Goal: Transaction & Acquisition: Purchase product/service

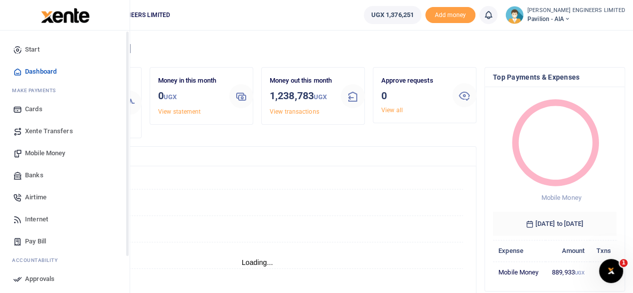
scroll to position [8, 8]
click at [35, 154] on span "Mobile Money" at bounding box center [45, 153] width 40 height 10
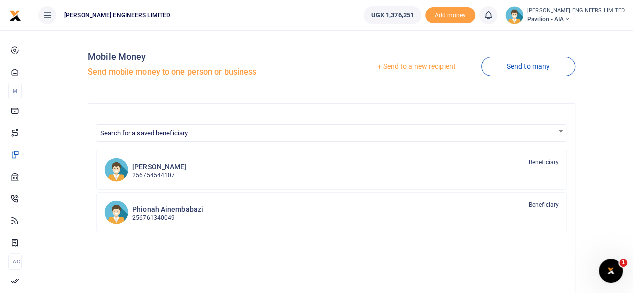
click at [406, 68] on link "Send to a new recipient" at bounding box center [415, 67] width 131 height 18
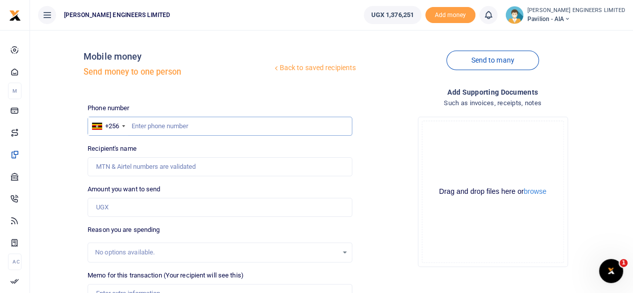
click at [170, 131] on input "text" at bounding box center [220, 126] width 265 height 19
type input "747095327"
type input "[PERSON_NAME]"
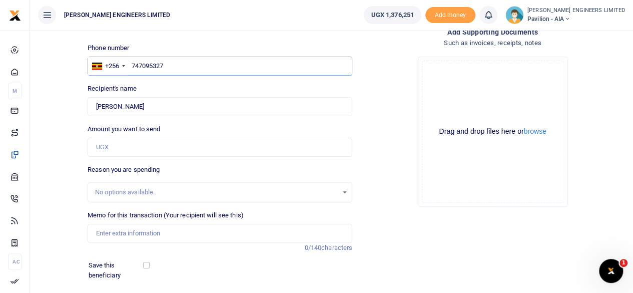
scroll to position [67, 0]
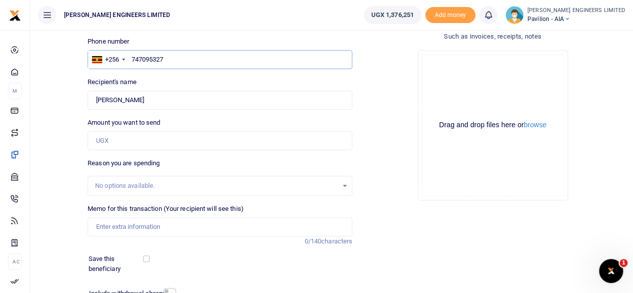
type input "747095327"
click at [109, 138] on input "Amount you want to send" at bounding box center [220, 140] width 265 height 19
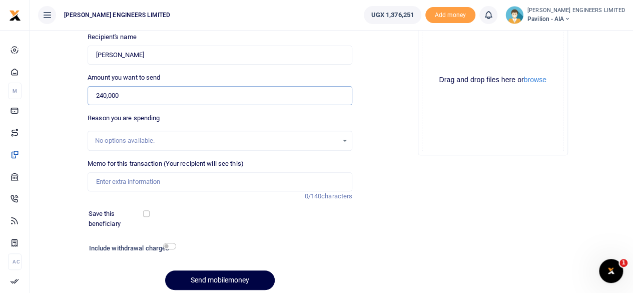
scroll to position [133, 0]
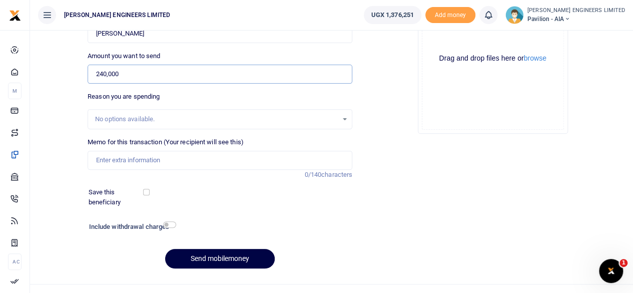
type input "240,000"
click at [109, 162] on input "Memo for this transaction (Your recipient will see this)" at bounding box center [220, 160] width 265 height 19
type input "30 pairs of filling blocks for roof ridge"
click at [170, 223] on input "checkbox" at bounding box center [169, 224] width 13 height 7
checkbox input "true"
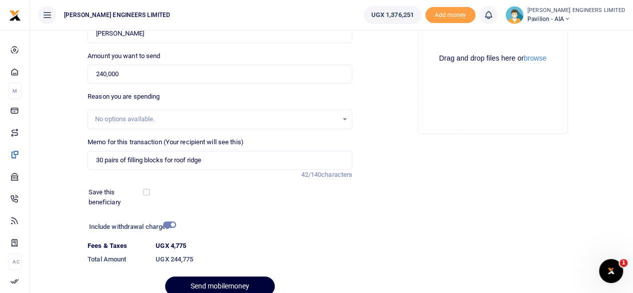
click at [227, 285] on button "Send mobilemoney" at bounding box center [220, 286] width 110 height 20
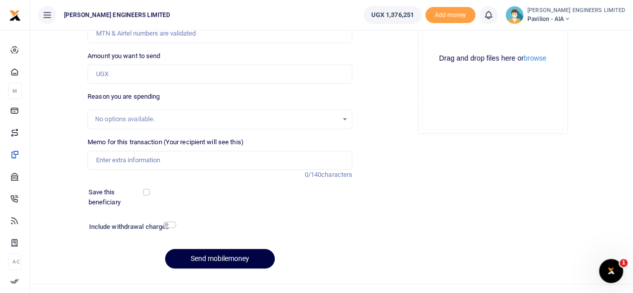
click at [493, 18] on icon at bounding box center [488, 15] width 10 height 11
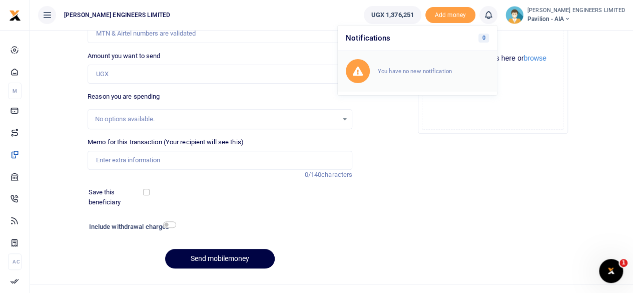
click at [443, 73] on small "You have no new notification" at bounding box center [415, 71] width 74 height 7
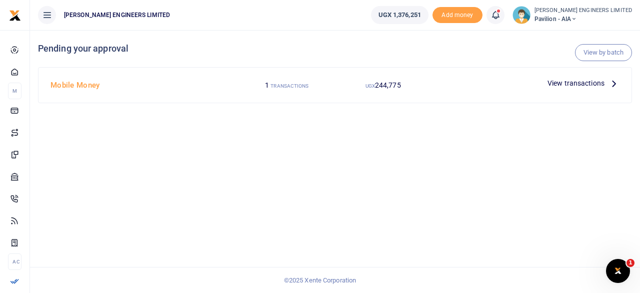
click at [571, 82] on span "View transactions" at bounding box center [576, 83] width 57 height 11
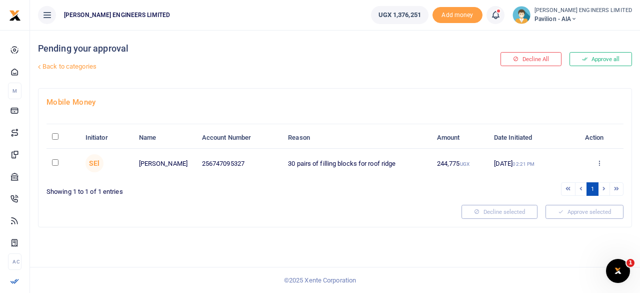
click at [55, 161] on input "checkbox" at bounding box center [55, 162] width 7 height 7
checkbox input "true"
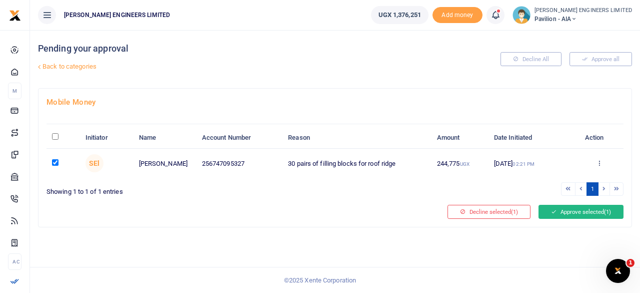
click at [567, 212] on button "Approve selected (1)" at bounding box center [581, 212] width 85 height 14
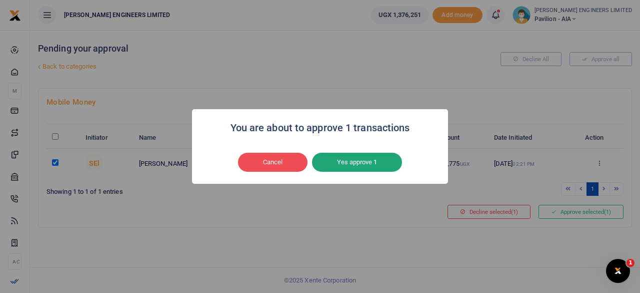
click at [370, 164] on button "Yes approve 1" at bounding box center [357, 162] width 90 height 19
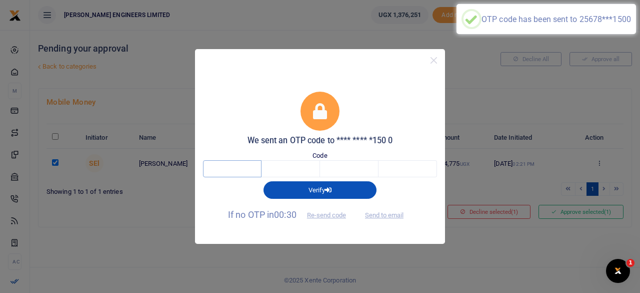
click at [235, 169] on input "text" at bounding box center [232, 168] width 59 height 17
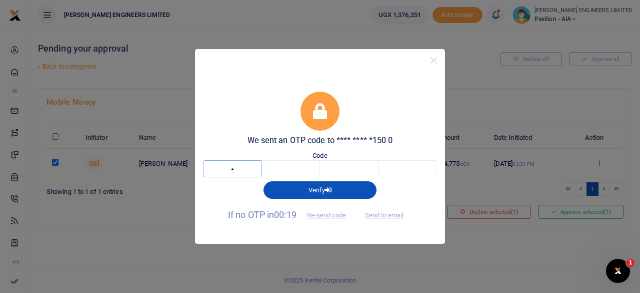
type input "3"
type input "0"
type input "7"
type input "8"
type input "3"
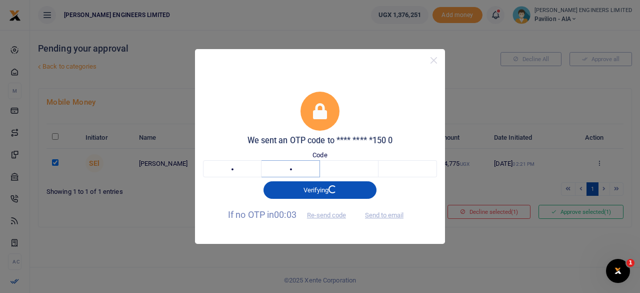
type input "8"
type input "7"
type input "8"
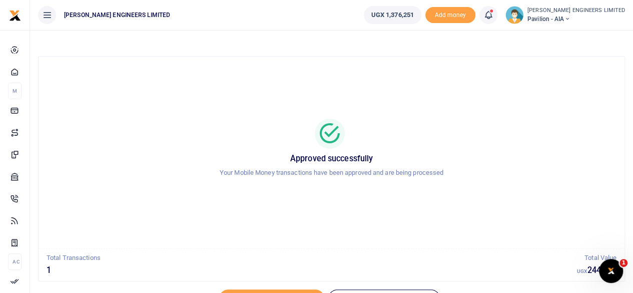
click at [570, 18] on icon at bounding box center [567, 19] width 6 height 7
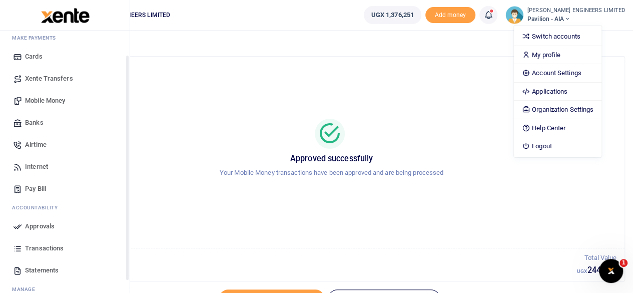
scroll to position [86, 0]
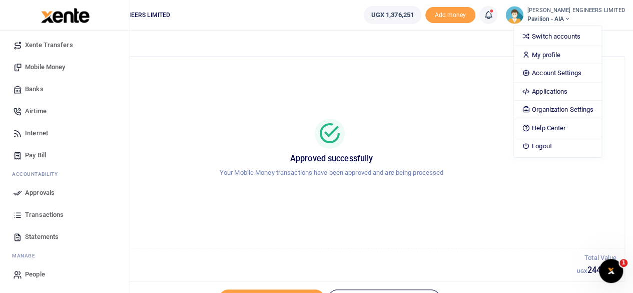
click at [47, 215] on span "Transactions" at bounding box center [44, 215] width 39 height 10
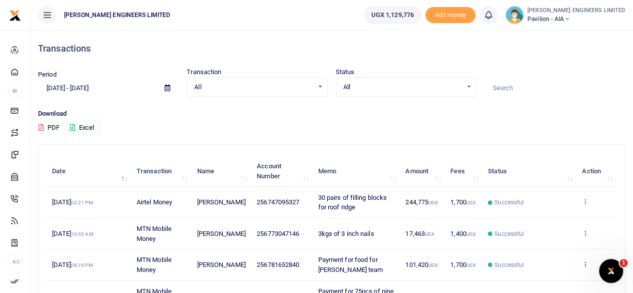
click at [570, 19] on icon at bounding box center [567, 19] width 6 height 7
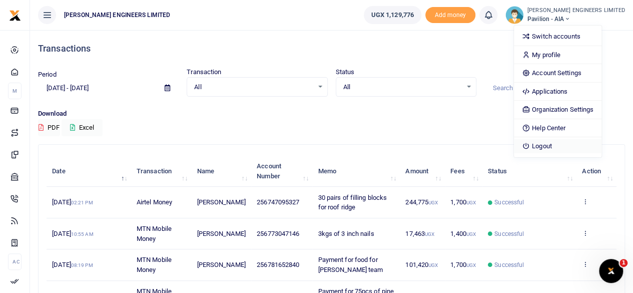
click at [574, 147] on link "Logout" at bounding box center [558, 146] width 88 height 14
